Goal: Information Seeking & Learning: Learn about a topic

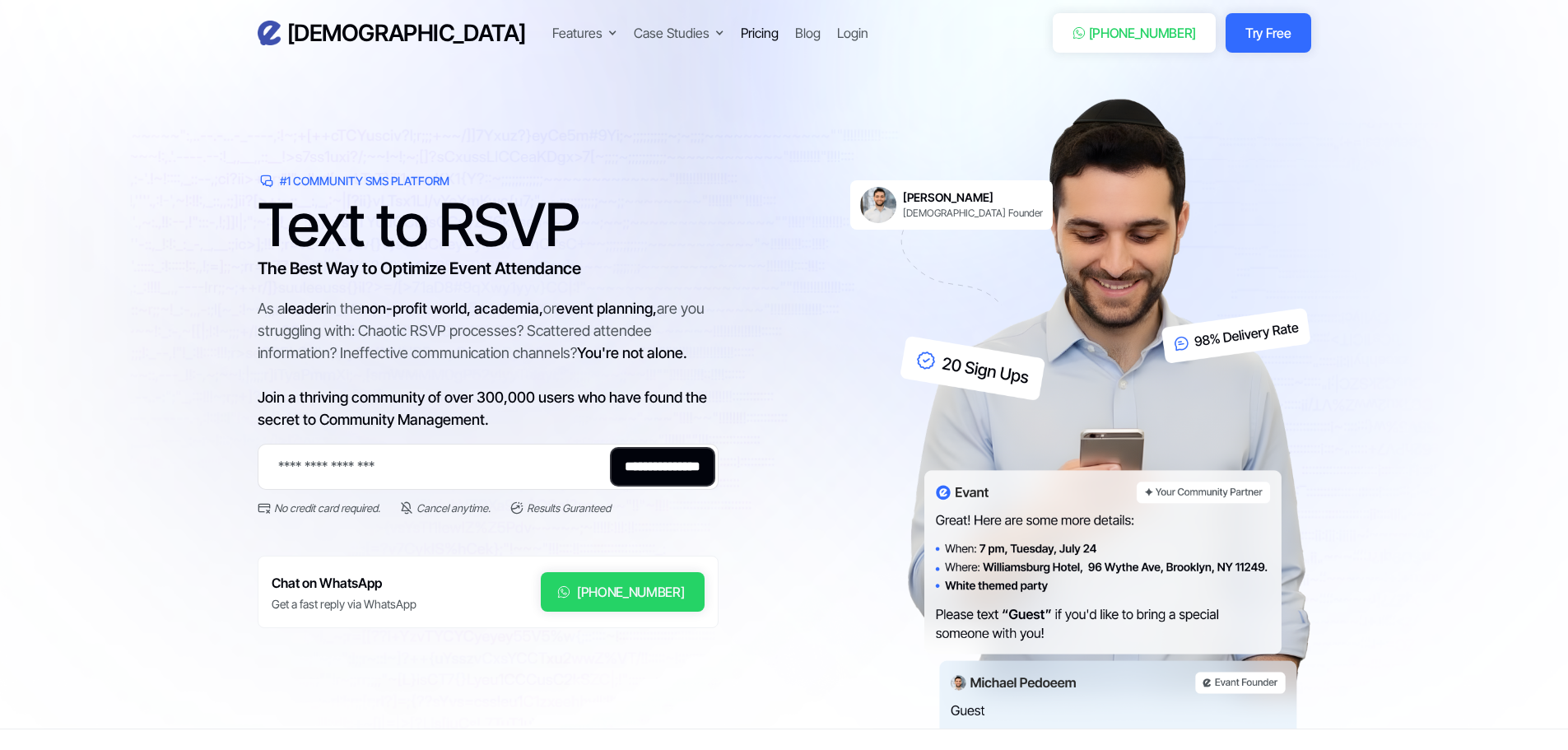
click at [741, 33] on div "Pricing" at bounding box center [760, 33] width 38 height 20
